Goal: Communication & Community: Answer question/provide support

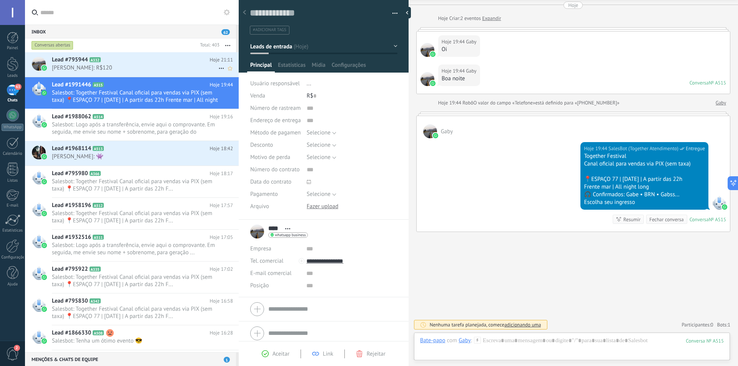
click at [139, 67] on span "[PERSON_NAME]: R$120" at bounding box center [135, 67] width 166 height 7
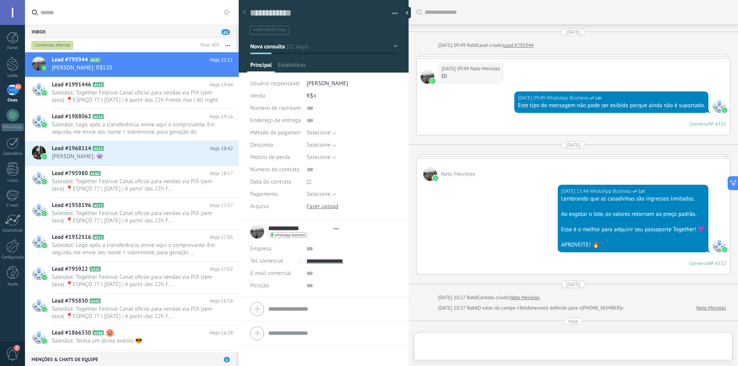
type textarea "**********"
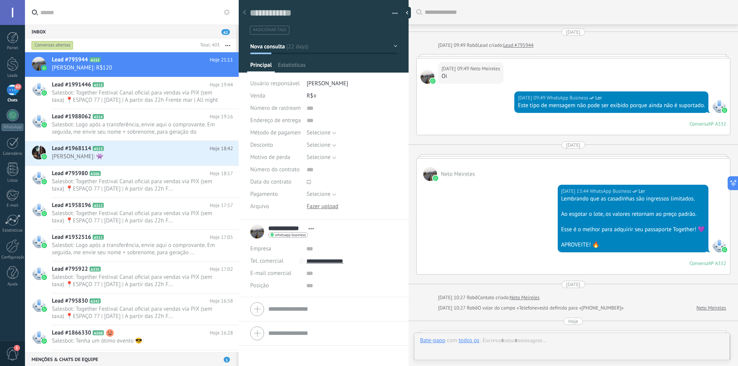
scroll to position [136, 0]
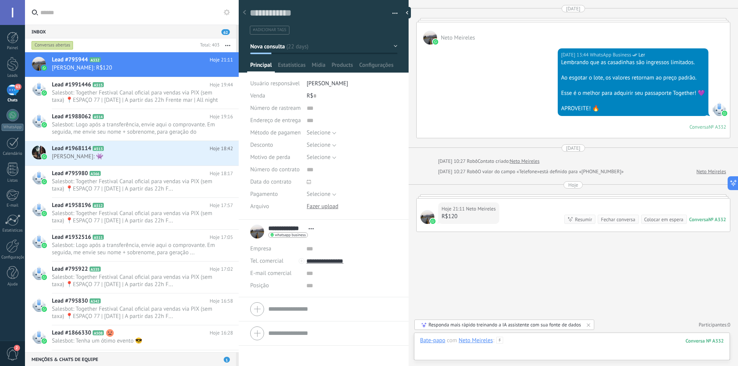
click at [538, 344] on div at bounding box center [572, 348] width 304 height 23
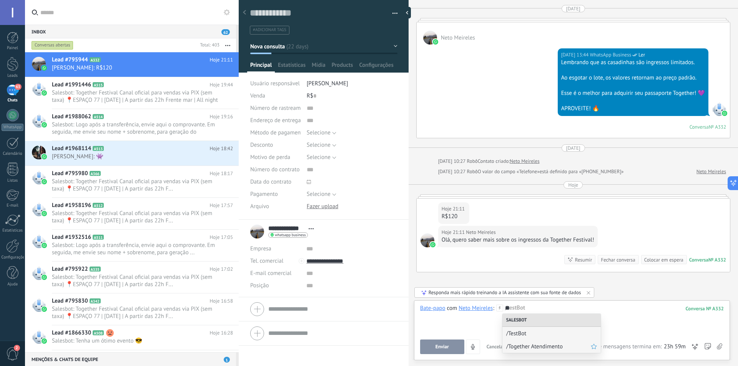
scroll to position [177, 0]
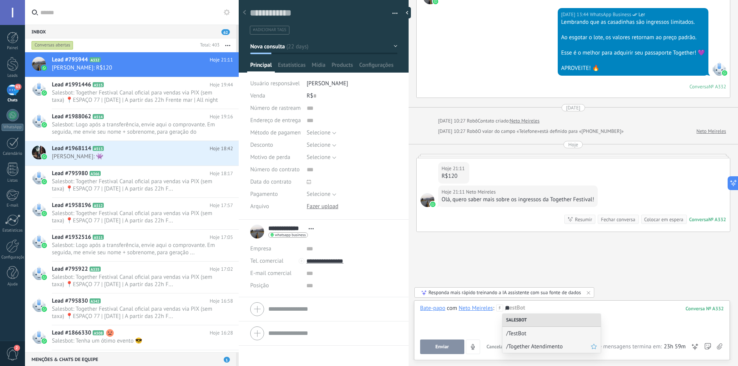
click at [540, 345] on span "/Together Atendimento" at bounding box center [548, 346] width 85 height 7
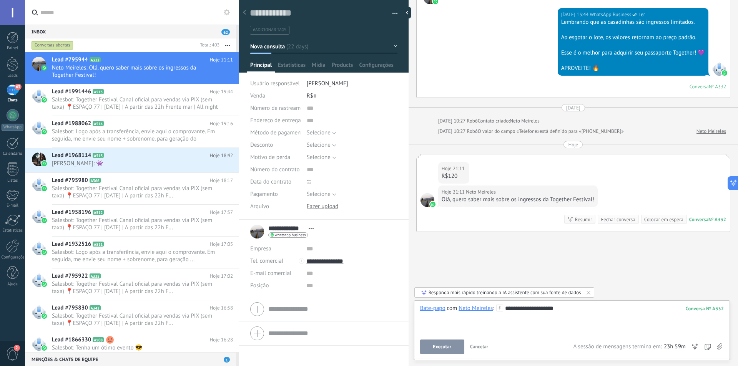
click at [448, 345] on span "Executar" at bounding box center [442, 346] width 18 height 5
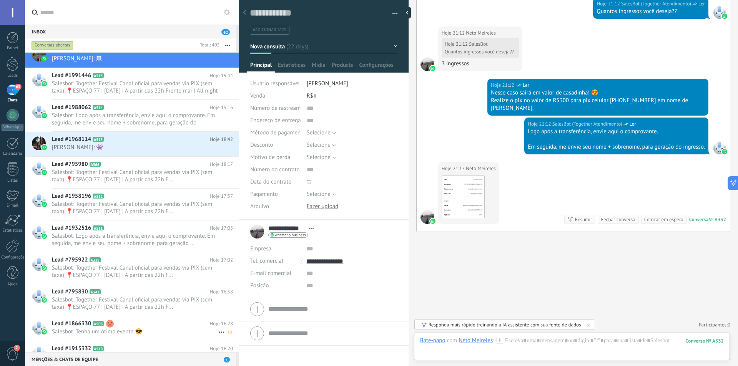
scroll to position [39, 0]
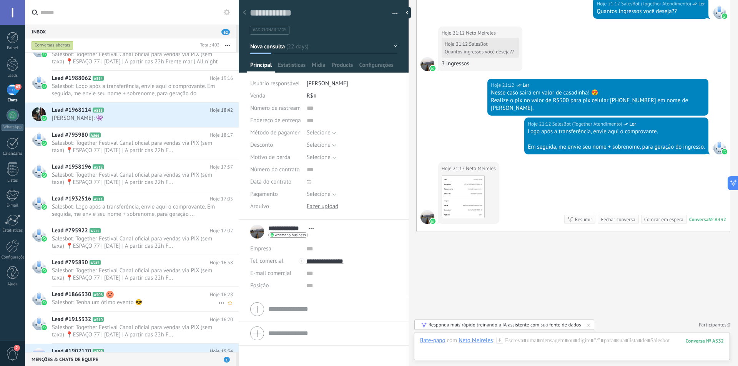
click at [146, 301] on span "Salesbot: Tenha um ótimo evento 😎" at bounding box center [135, 302] width 166 height 7
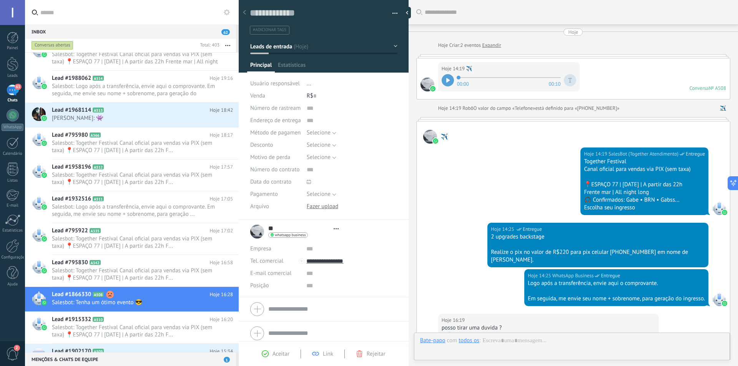
scroll to position [12, 0]
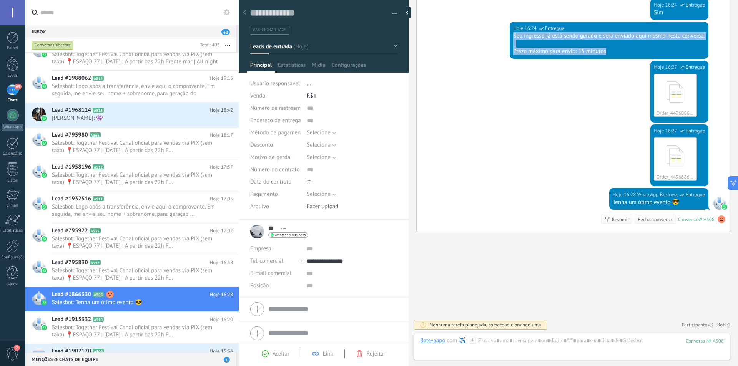
drag, startPoint x: 510, startPoint y: 33, endPoint x: 607, endPoint y: 53, distance: 100.1
click at [608, 53] on div "Hoje 16:24 WhatsApp Business Entregue Seu ingresso já está sendo gerado e será …" at bounding box center [609, 40] width 199 height 37
copy div "Seu ingresso já está sendo gerado e será enviado aqui mesmo nesta conversa. Pra…"
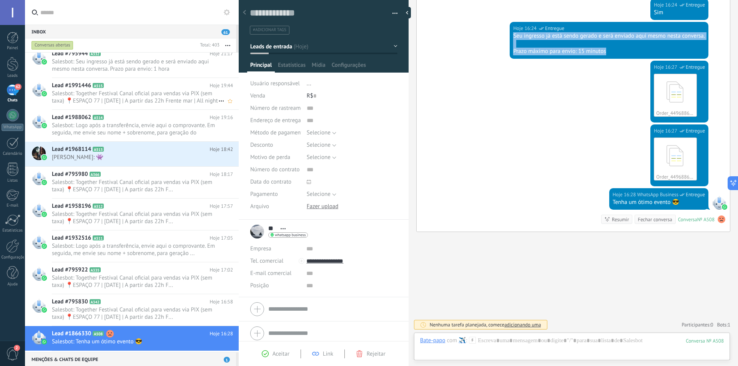
scroll to position [0, 0]
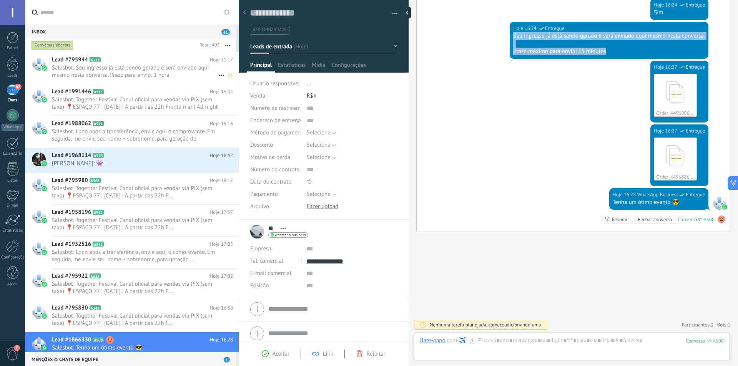
click at [151, 72] on span "Salesbot: Seu ingresso já está sendo gerado e será enviado aqui mesmo nesta con…" at bounding box center [135, 71] width 166 height 15
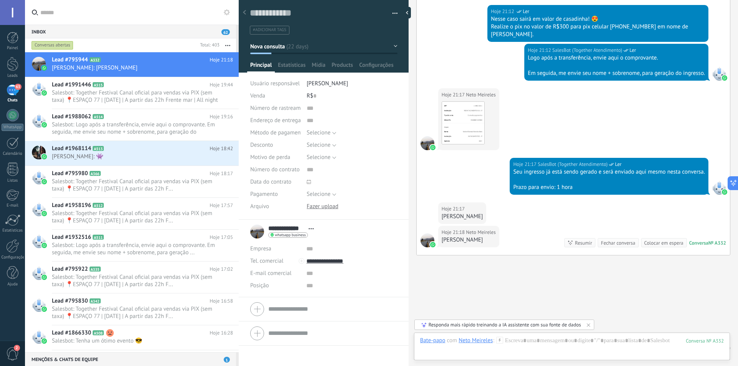
scroll to position [619, 0]
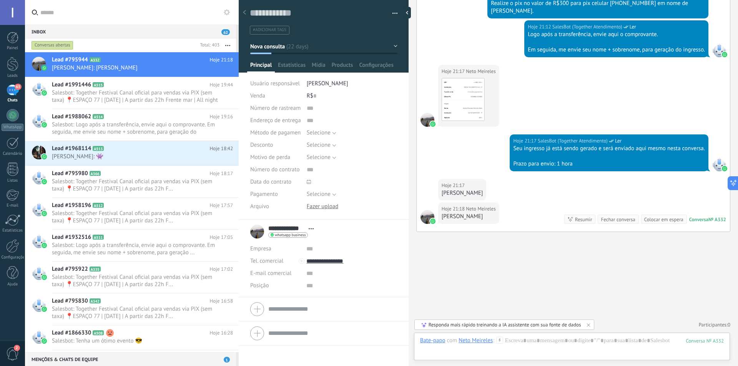
drag, startPoint x: 484, startPoint y: 194, endPoint x: 439, endPoint y: 195, distance: 45.3
click at [439, 195] on div "Hoje 21:17 Neto Meireles [PERSON_NAME]" at bounding box center [573, 190] width 313 height 23
copy div "[PERSON_NAME]"
drag, startPoint x: 478, startPoint y: 216, endPoint x: 441, endPoint y: 215, distance: 36.9
click at [441, 215] on div "Hoje 21:18 Neto Meireles [PERSON_NAME]" at bounding box center [468, 213] width 61 height 22
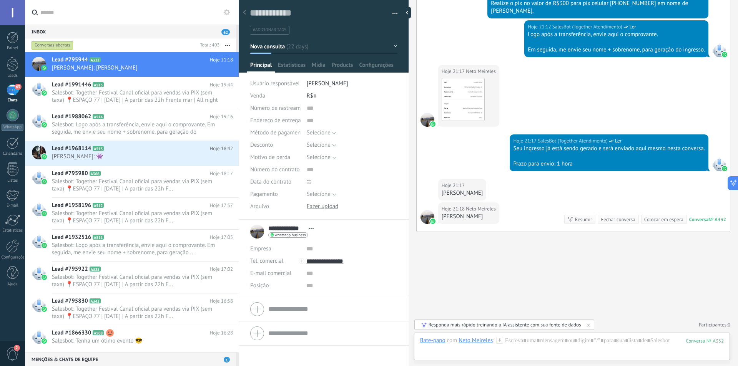
copy div "[PERSON_NAME]"
click at [523, 187] on div "Hoje 21:17 Neto Meireles [PERSON_NAME]" at bounding box center [573, 190] width 313 height 23
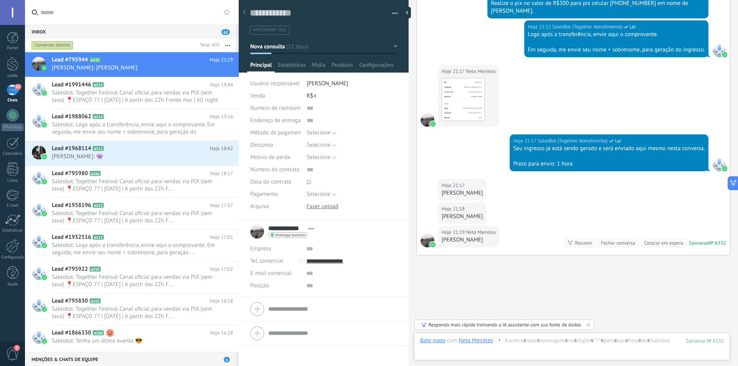
scroll to position [642, 0]
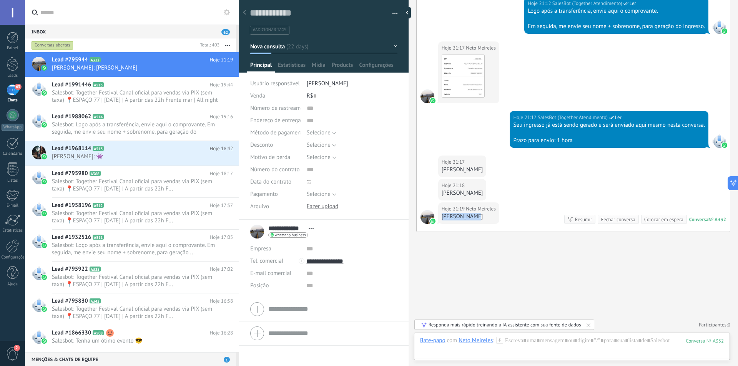
drag, startPoint x: 476, startPoint y: 216, endPoint x: 442, endPoint y: 221, distance: 34.5
click at [442, 221] on div "Hoje 21:19 [PERSON_NAME] [PERSON_NAME]" at bounding box center [468, 213] width 61 height 22
copy div "[PERSON_NAME]"
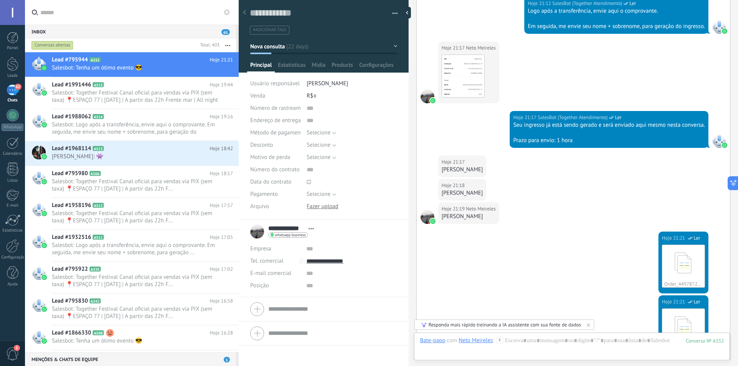
scroll to position [877, 0]
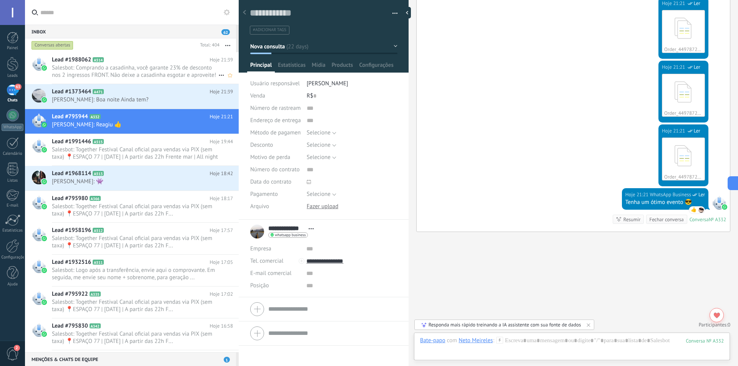
click at [124, 72] on span "Salesbot: Comprando a casadinha, você garante 23% de desconto nos 2 ingressos F…" at bounding box center [135, 71] width 166 height 15
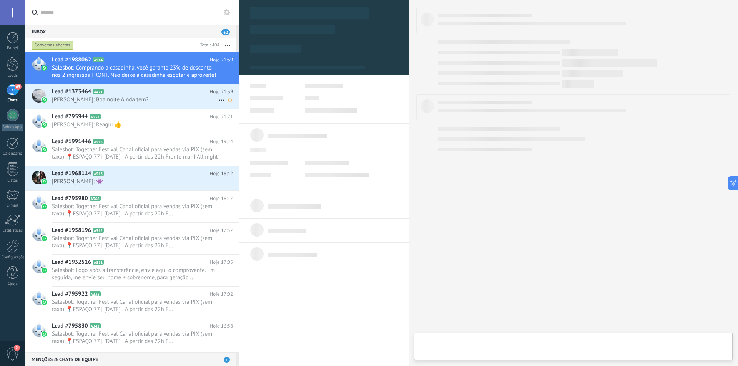
click at [131, 101] on span "[PERSON_NAME]: Boa noite Ainda tem?" at bounding box center [135, 99] width 166 height 7
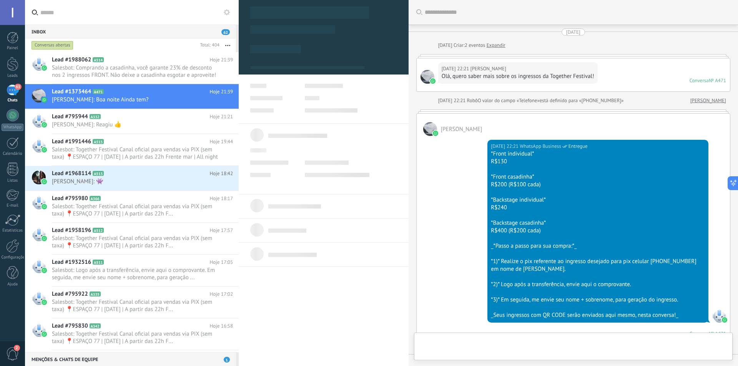
scroll to position [302, 0]
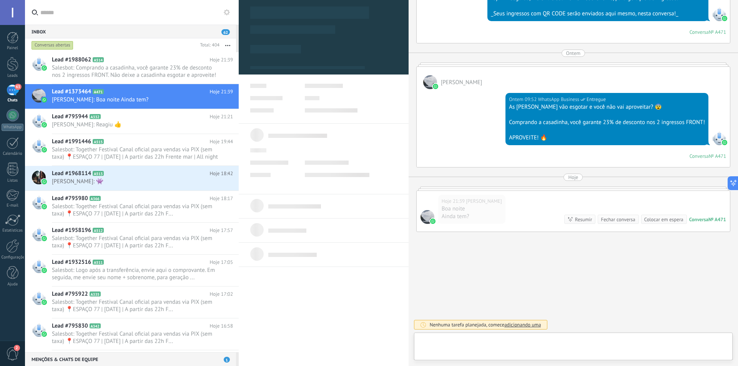
type textarea "**********"
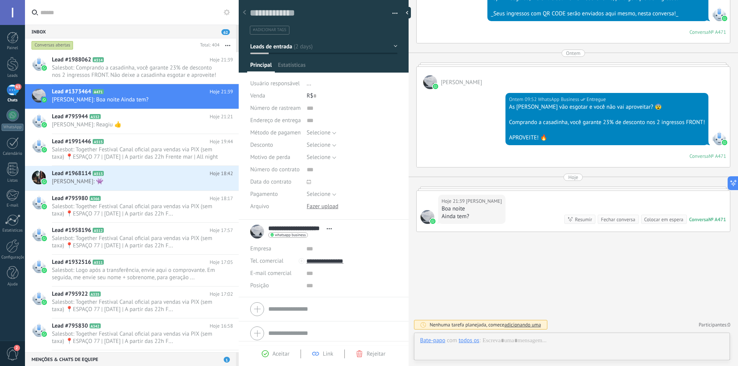
scroll to position [12, 0]
click at [562, 336] on div "Bate-papo E-mail Nota Tarefa Bate-papo com todos os : Enviar Cancelar Rastrear …" at bounding box center [572, 347] width 316 height 28
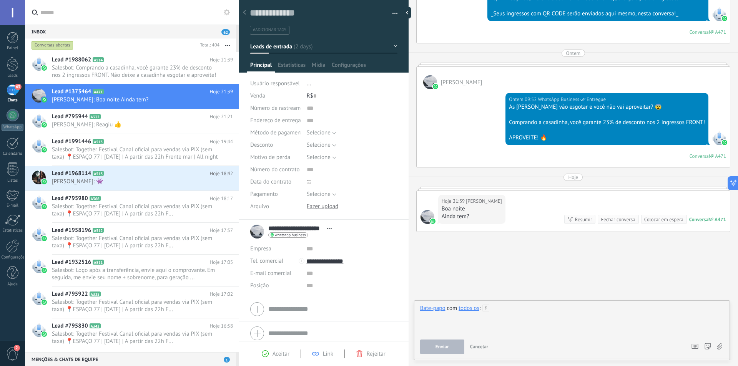
click at [520, 309] on div at bounding box center [572, 319] width 304 height 29
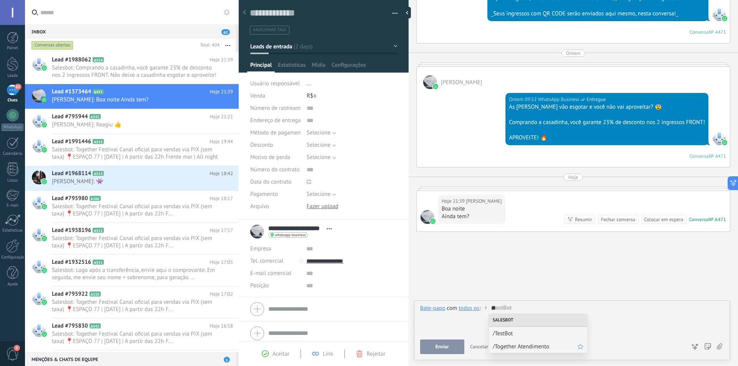
click at [526, 348] on span "/Together Atendimento" at bounding box center [535, 346] width 85 height 7
click at [440, 349] on span "Executar" at bounding box center [442, 346] width 18 height 5
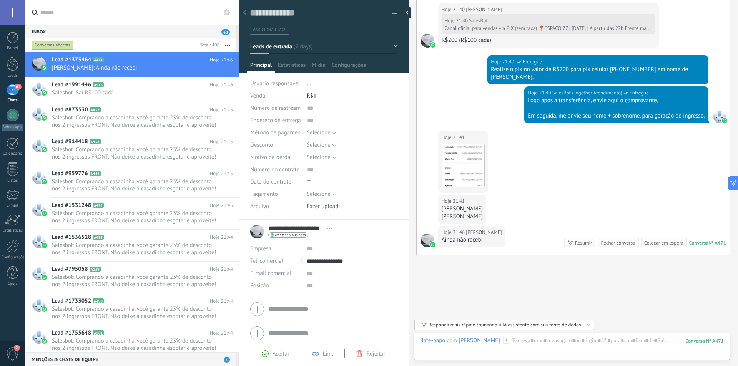
scroll to position [629, 0]
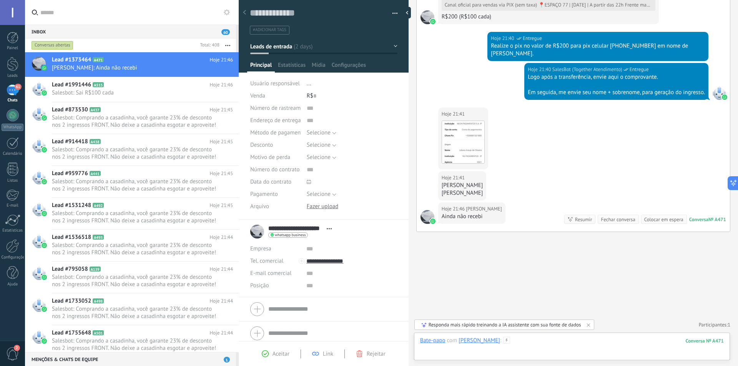
click at [557, 342] on div at bounding box center [572, 348] width 304 height 23
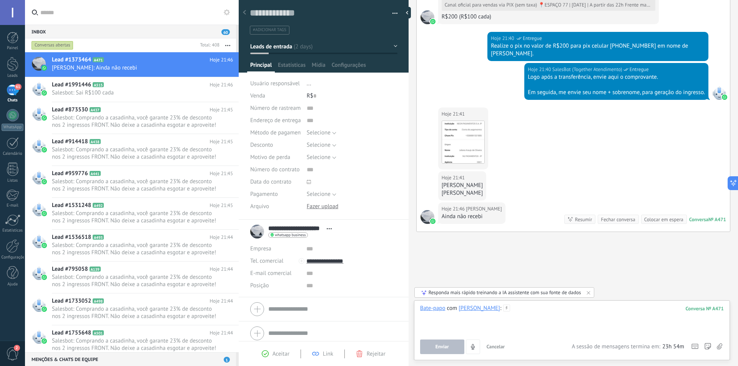
paste div
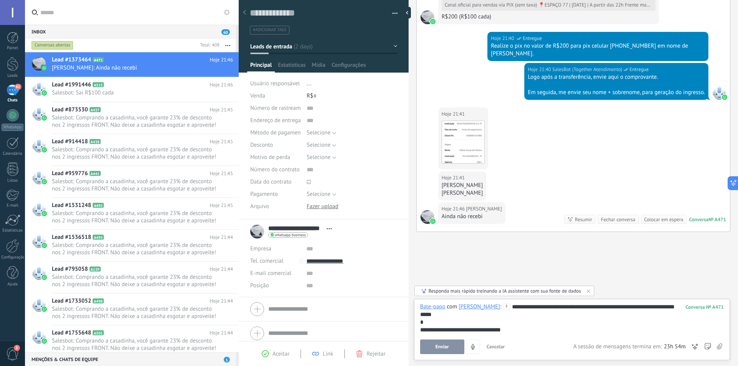
click at [453, 345] on button "Enviar" at bounding box center [442, 347] width 44 height 15
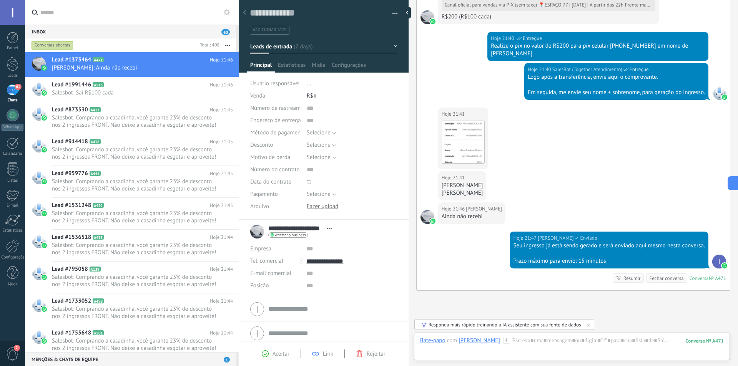
scroll to position [688, 0]
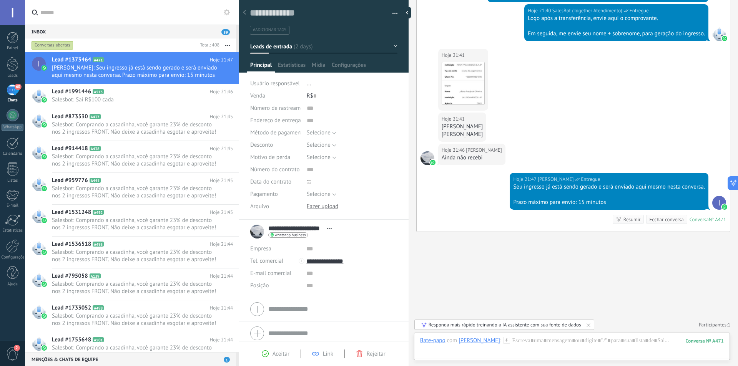
drag, startPoint x: 480, startPoint y: 126, endPoint x: 441, endPoint y: 129, distance: 38.6
click at [441, 129] on div "[PERSON_NAME]" at bounding box center [461, 127] width 41 height 8
copy div "[PERSON_NAME]"
drag, startPoint x: 487, startPoint y: 133, endPoint x: 439, endPoint y: 133, distance: 48.0
click at [439, 133] on div "Hoje 21:41 [PERSON_NAME] [PERSON_NAME]" at bounding box center [573, 128] width 313 height 31
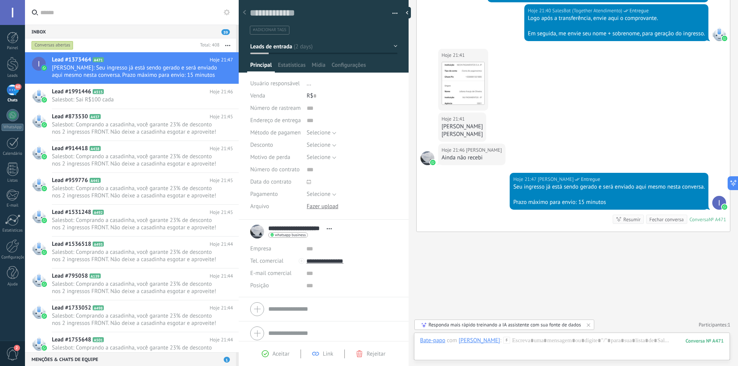
copy div "[PERSON_NAME]"
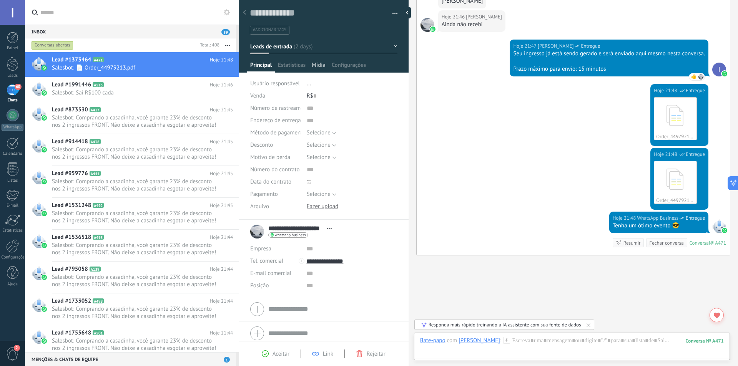
scroll to position [845, 0]
